Goal: Go to known website: Go to known website

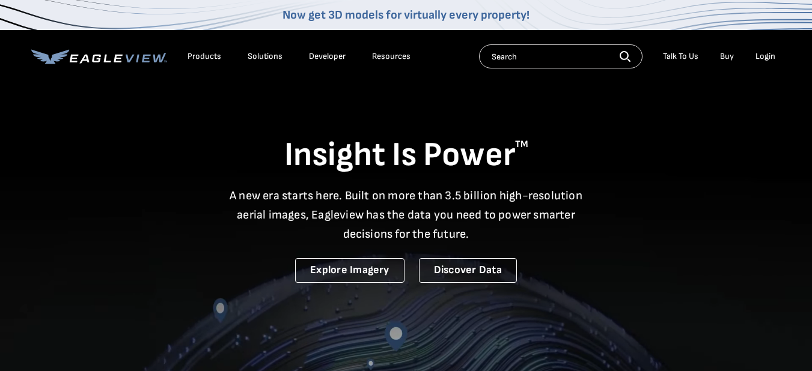
click at [766, 58] on div "Login" at bounding box center [766, 56] width 20 height 11
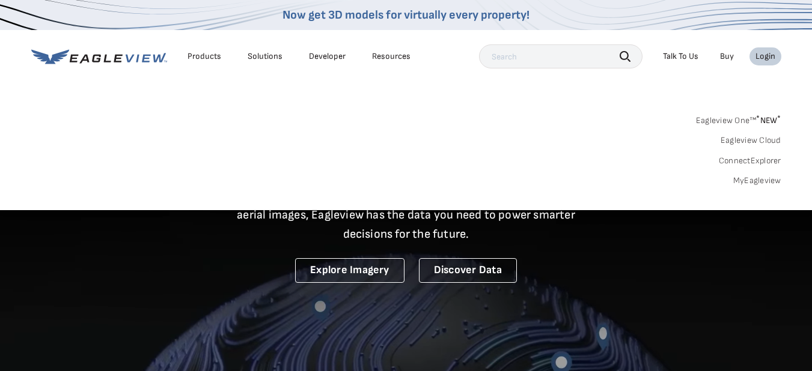
click at [758, 184] on link "MyEagleview" at bounding box center [757, 181] width 48 height 11
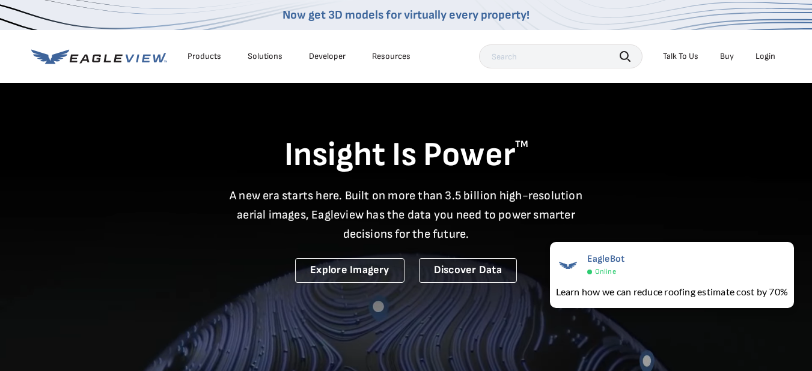
click at [765, 52] on div "Login" at bounding box center [766, 56] width 20 height 11
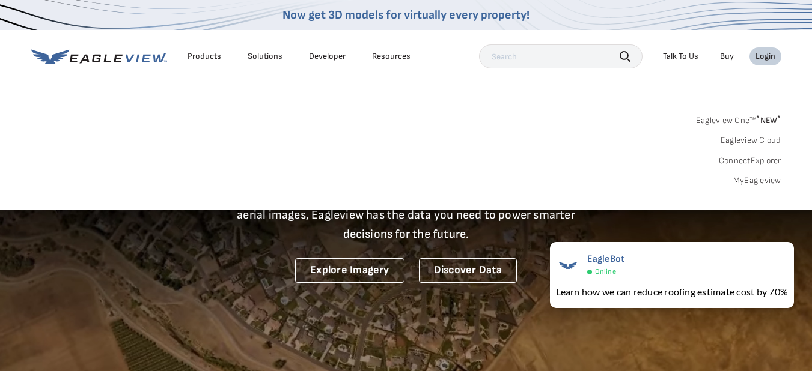
click at [740, 180] on link "MyEagleview" at bounding box center [757, 181] width 48 height 11
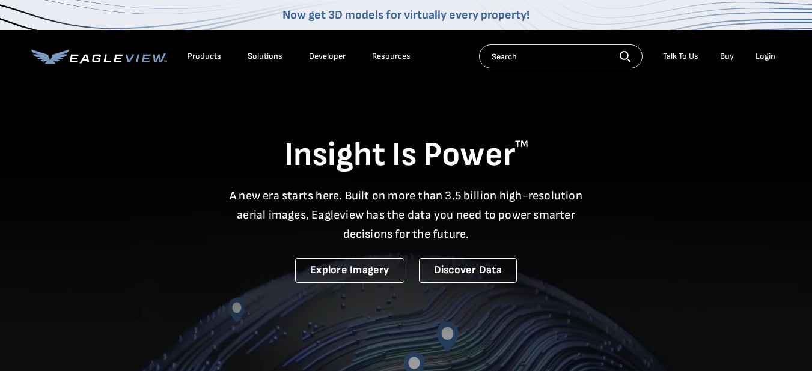
click at [766, 52] on div "Login" at bounding box center [766, 56] width 20 height 11
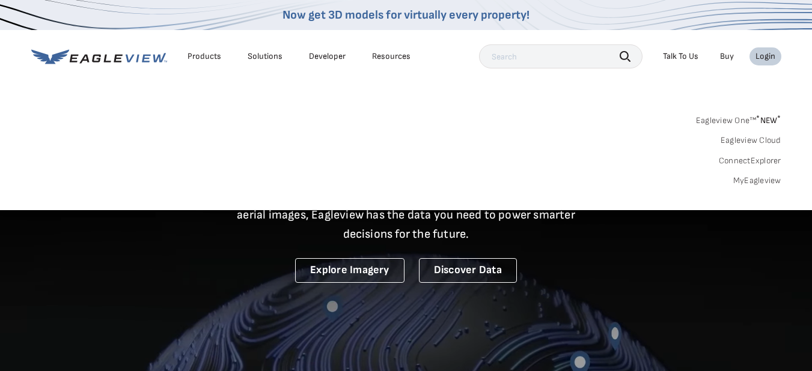
click at [759, 182] on link "MyEagleview" at bounding box center [757, 181] width 48 height 11
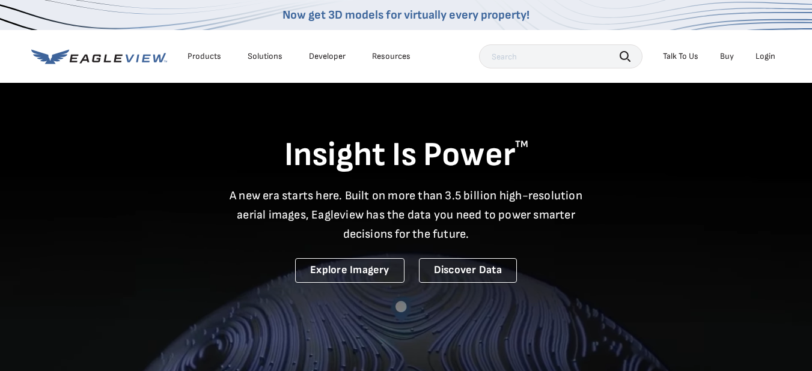
click at [748, 243] on div "EagleBot Online Learn how we can reduce roofing estimate cost by 70% ×" at bounding box center [672, 275] width 256 height 78
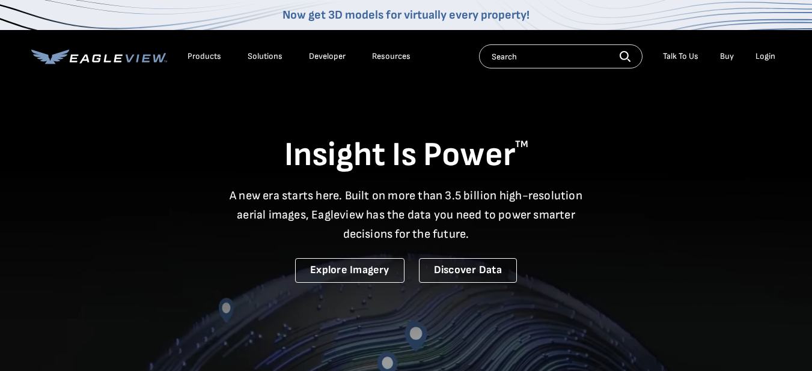
click at [764, 58] on div "Login" at bounding box center [766, 56] width 20 height 11
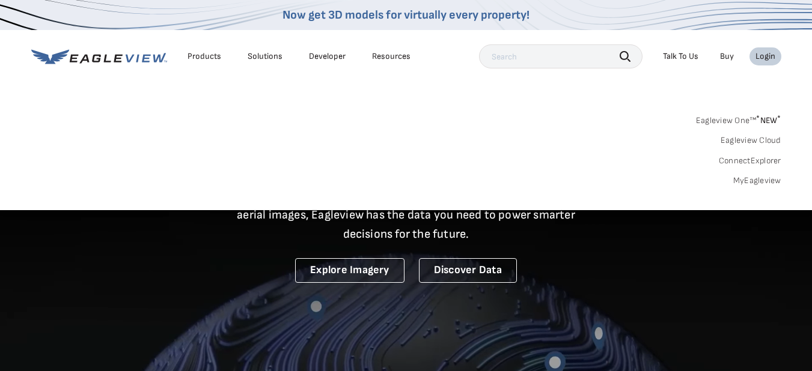
click at [749, 180] on link "MyEagleview" at bounding box center [757, 181] width 48 height 11
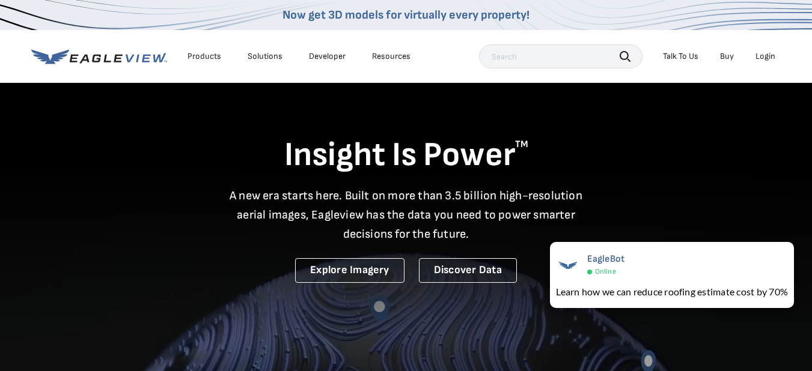
click at [765, 57] on div "Login" at bounding box center [766, 56] width 20 height 11
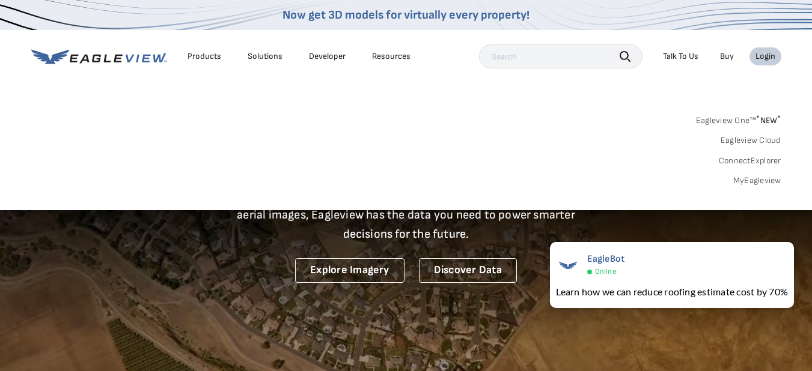
click at [760, 181] on link "MyEagleview" at bounding box center [757, 181] width 48 height 11
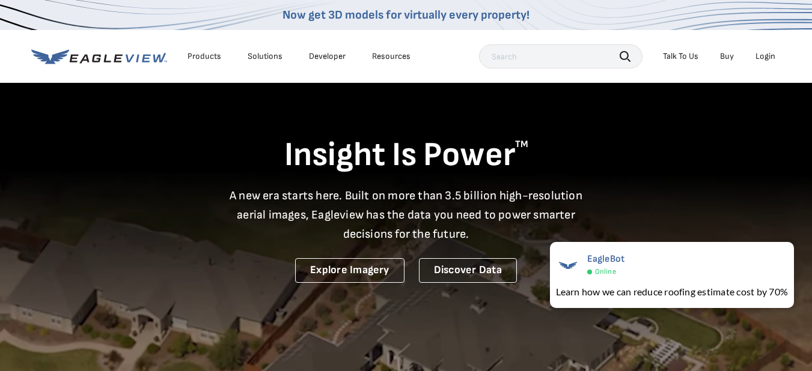
click at [768, 52] on div "Login" at bounding box center [766, 56] width 20 height 11
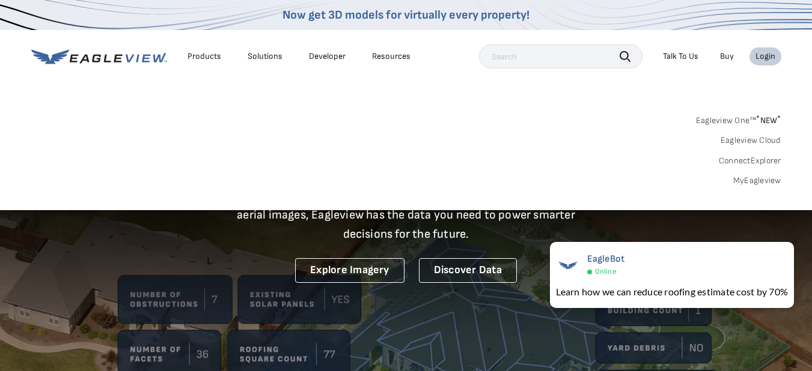
click at [761, 179] on link "MyEagleview" at bounding box center [757, 181] width 48 height 11
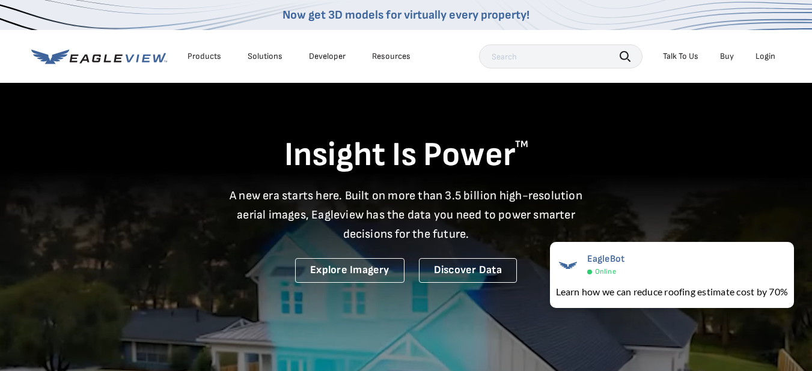
click at [771, 57] on div "Login" at bounding box center [766, 56] width 20 height 11
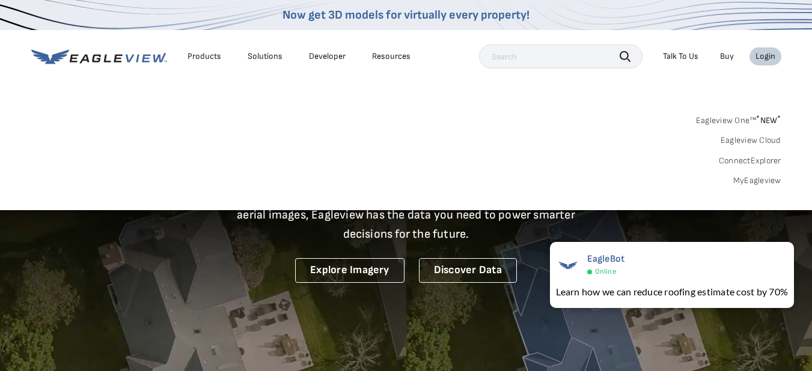
click at [756, 185] on link "MyEagleview" at bounding box center [757, 181] width 48 height 11
